Goal: Navigation & Orientation: Find specific page/section

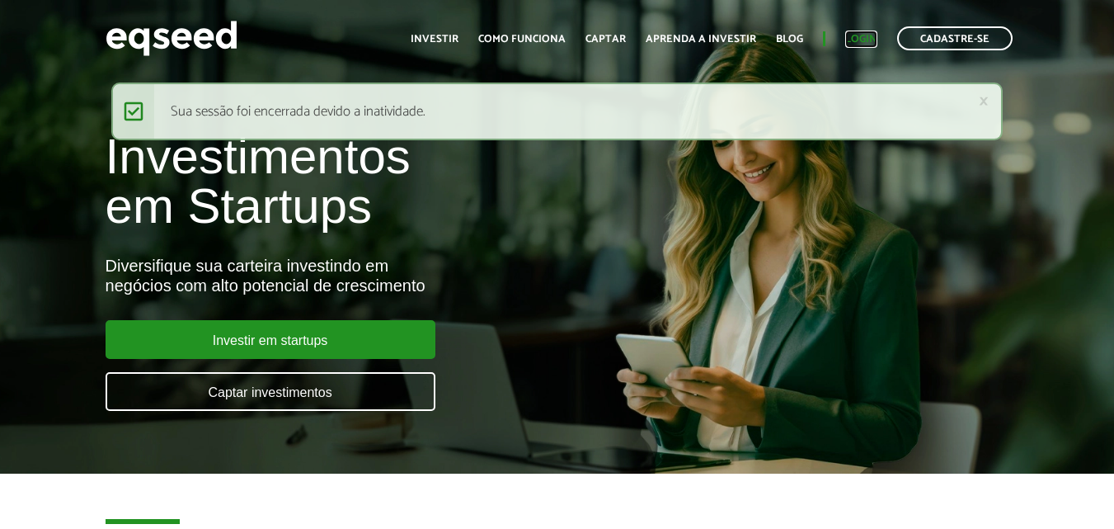
click at [847, 42] on link "Login" at bounding box center [861, 39] width 32 height 11
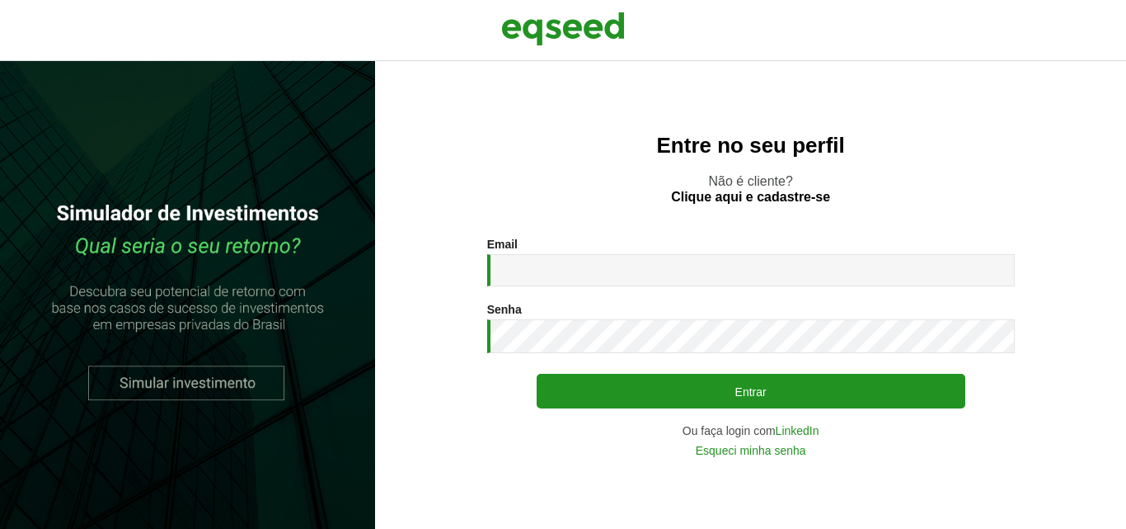
type input "**********"
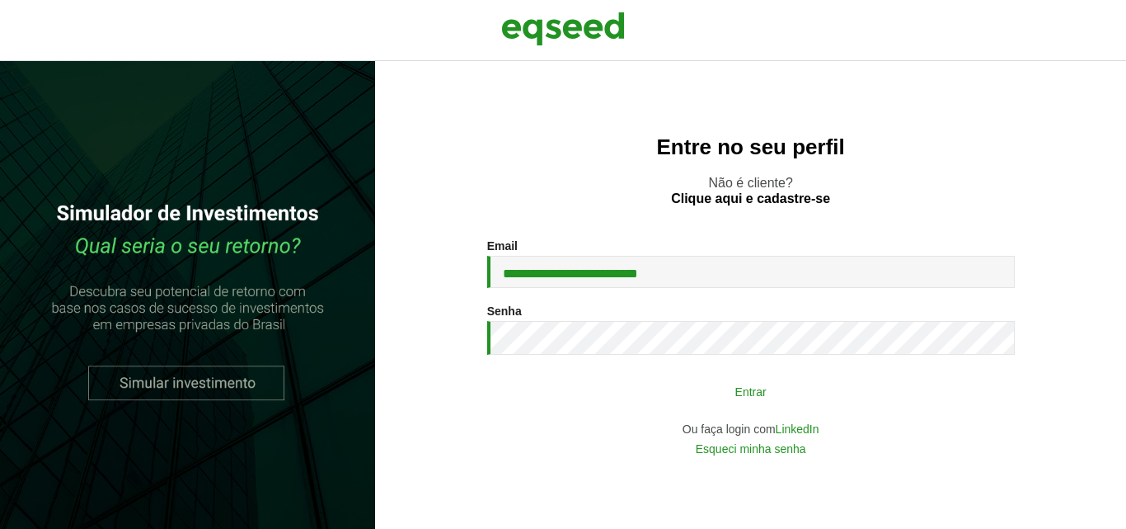
click at [659, 395] on button "Entrar" at bounding box center [751, 390] width 429 height 31
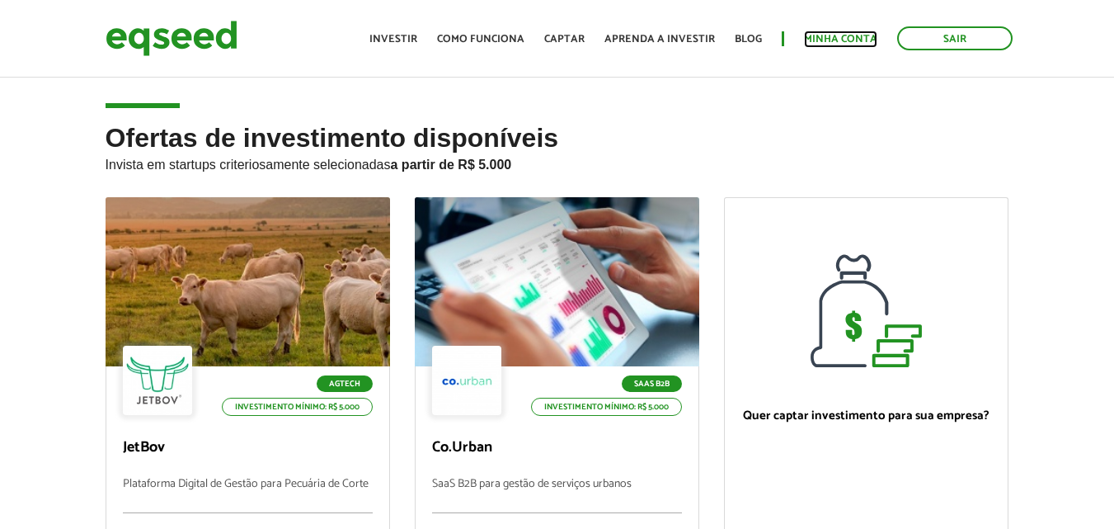
click at [809, 45] on link "Minha conta" at bounding box center [840, 39] width 73 height 11
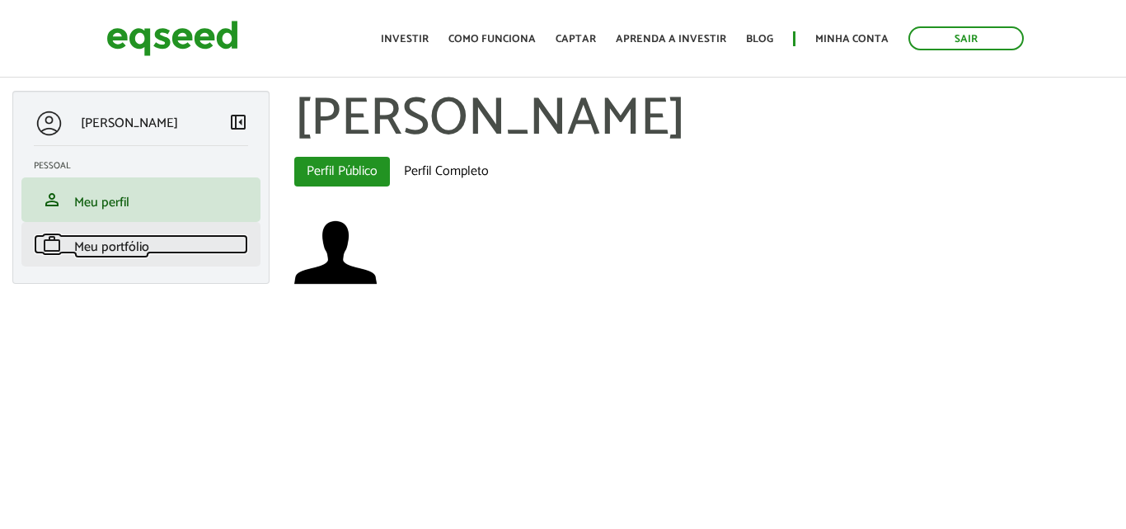
click at [78, 248] on span "Meu portfólio" at bounding box center [111, 247] width 75 height 22
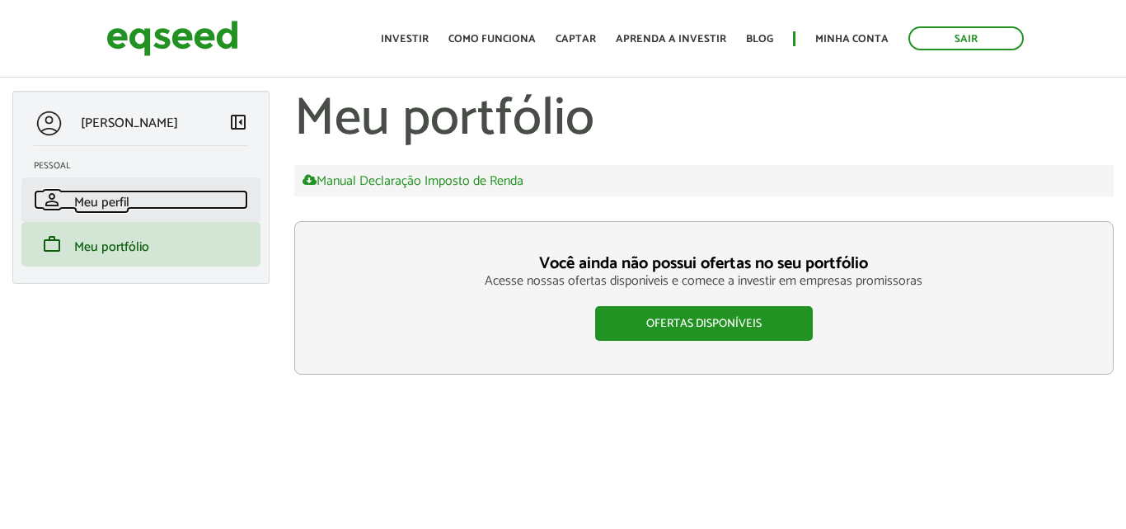
click at [111, 209] on span "Meu perfil" at bounding box center [101, 202] width 55 height 22
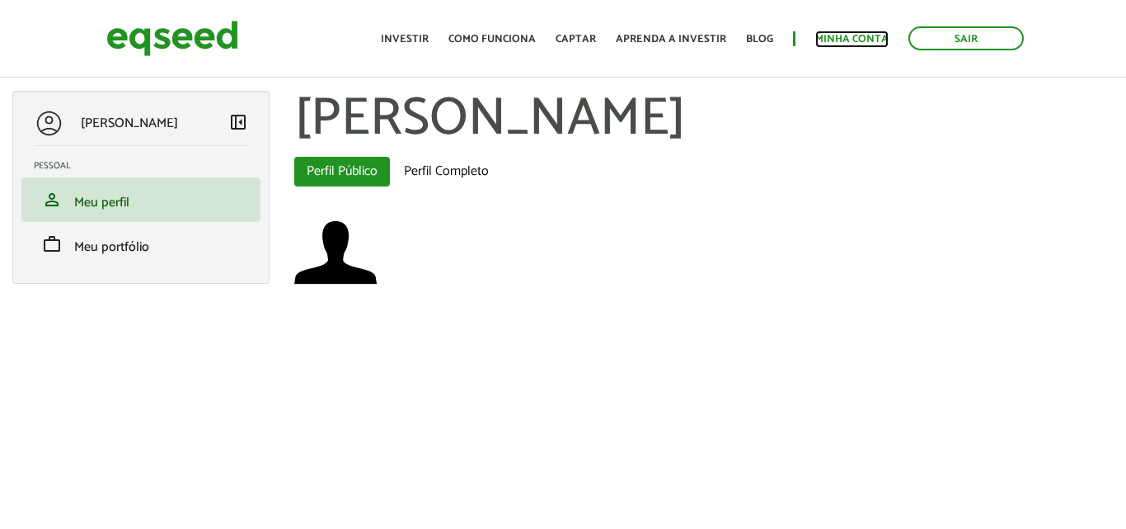
click at [817, 40] on link "Minha conta" at bounding box center [851, 39] width 73 height 11
